Goal: Navigation & Orientation: Go to known website

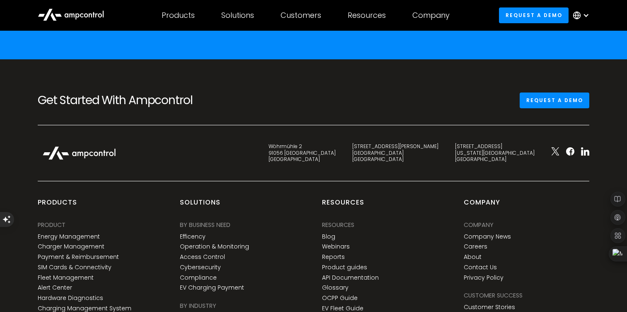
scroll to position [2948, 0]
